Goal: Information Seeking & Learning: Learn about a topic

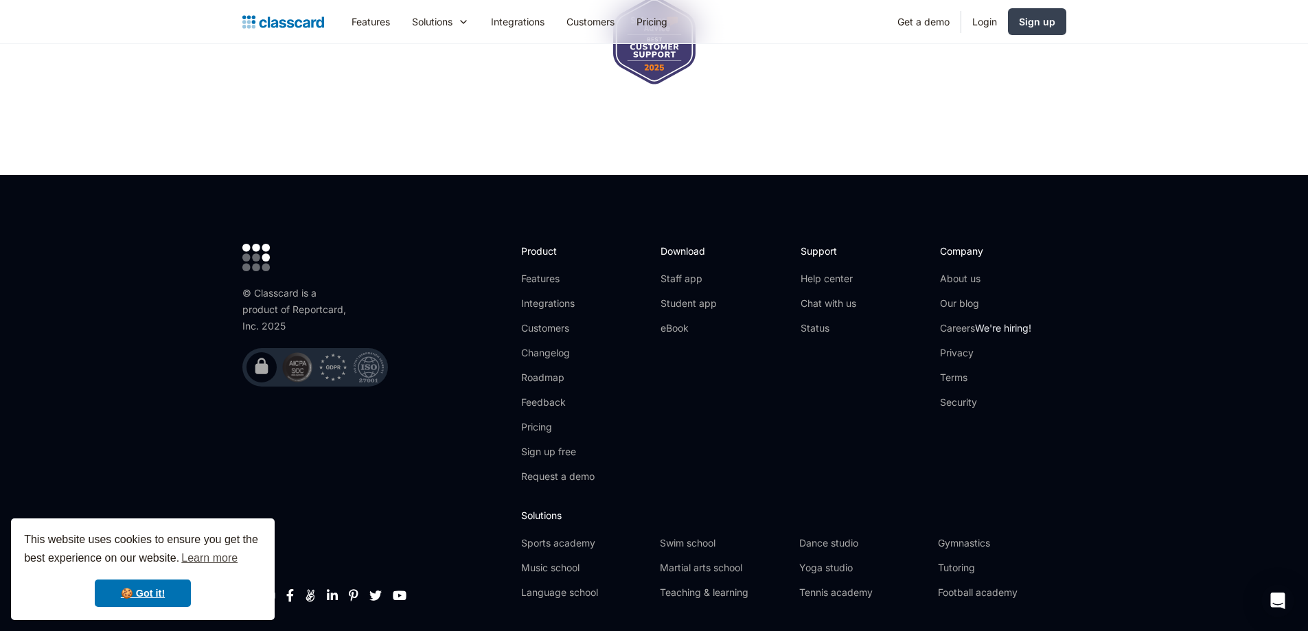
scroll to position [4514, 0]
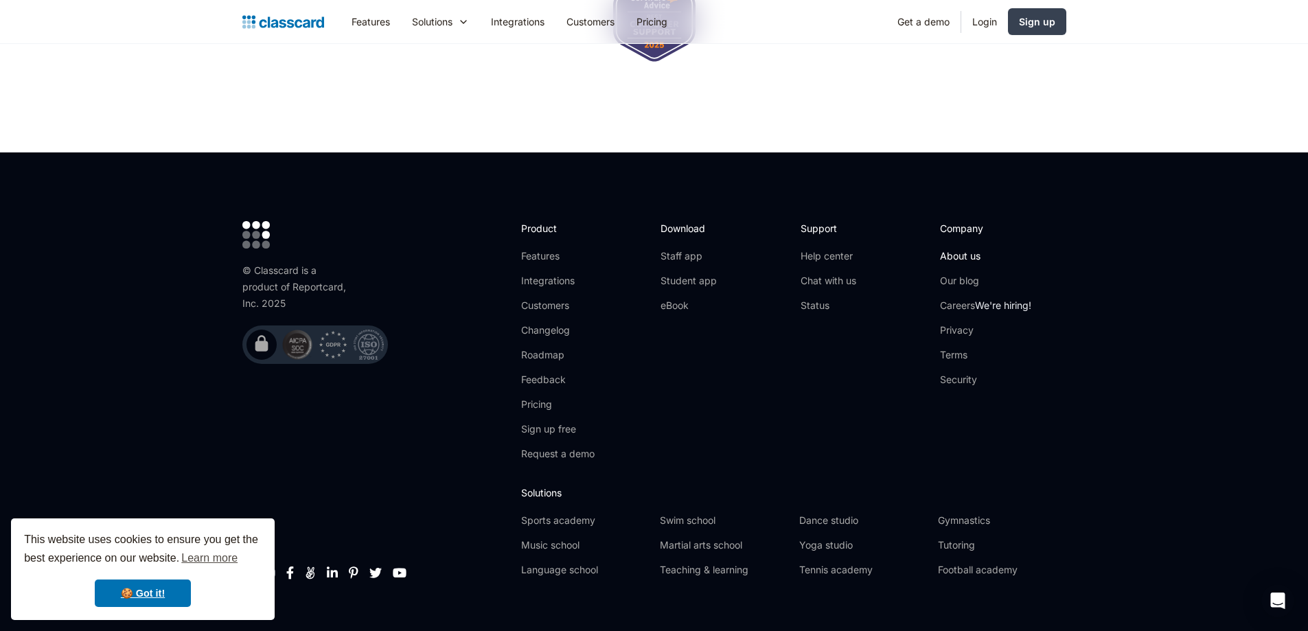
click at [973, 249] on link "About us" at bounding box center [985, 256] width 91 height 14
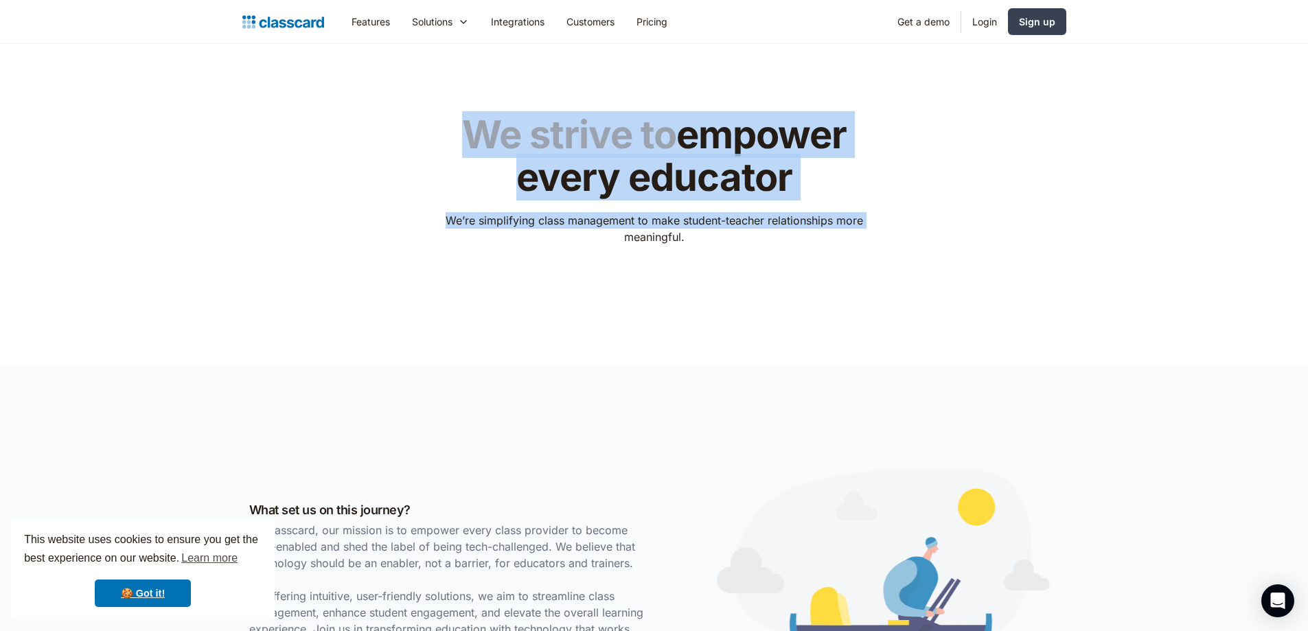
drag, startPoint x: 455, startPoint y: 135, endPoint x: 569, endPoint y: 297, distance: 197.6
click at [571, 291] on div "We strive to empower every educator We’re simplifying class management to make …" at bounding box center [654, 194] width 824 height 205
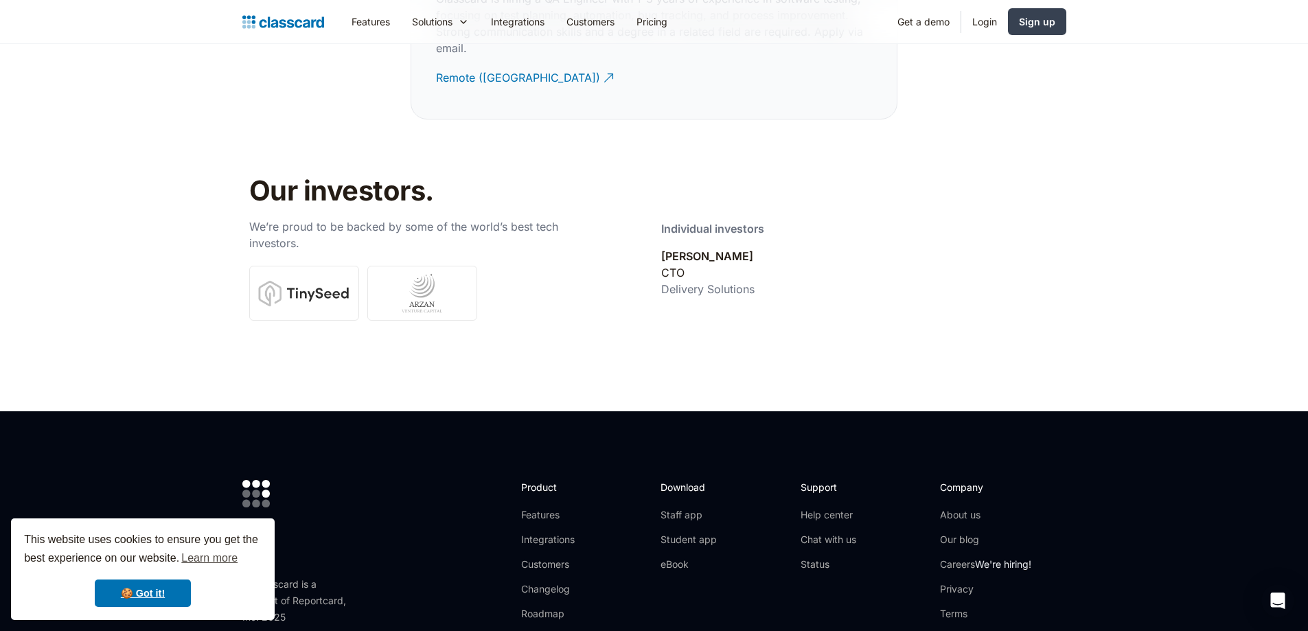
scroll to position [4464, 0]
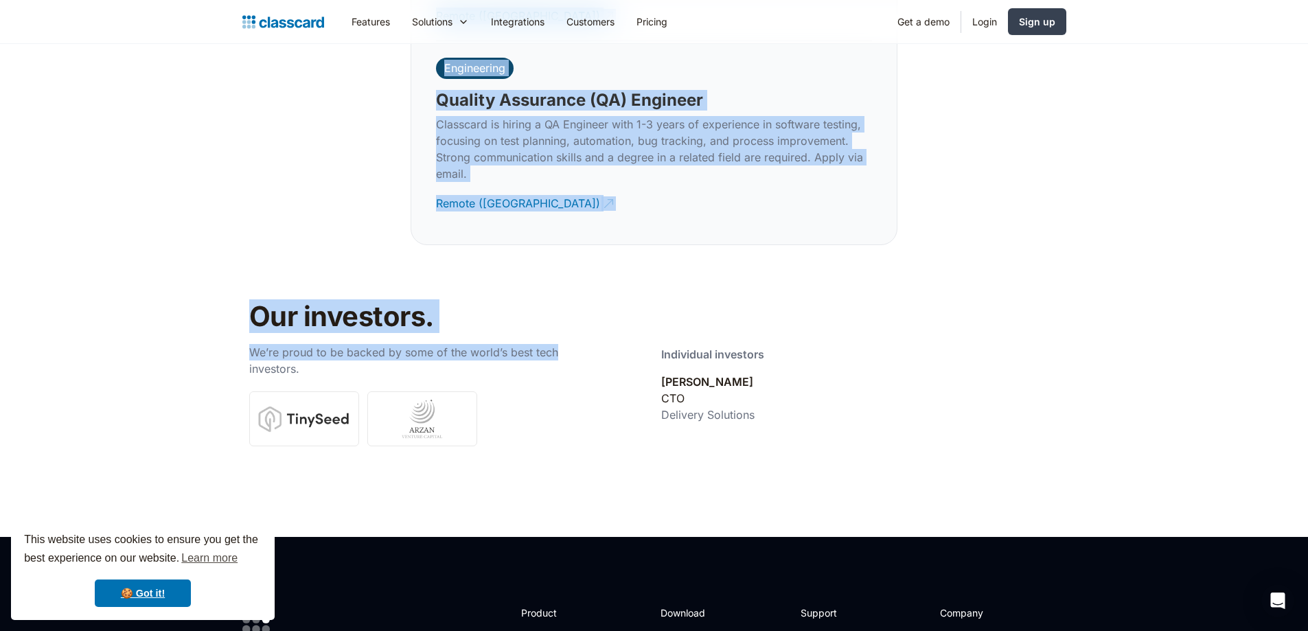
click at [560, 344] on p "We’re proud to be backed by some of the world’s best tech investors." at bounding box center [427, 360] width 357 height 33
click at [559, 300] on h2 "Our investors." at bounding box center [467, 316] width 436 height 33
copy body "We strive to empower every educator We’re simplifying class management to make …"
